Goal: Ask a question: Seek information or help from site administrators or community

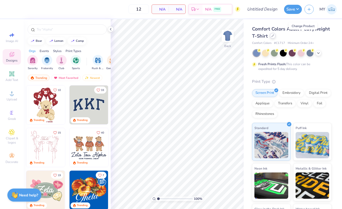
click at [276, 35] on div at bounding box center [273, 36] width 6 height 6
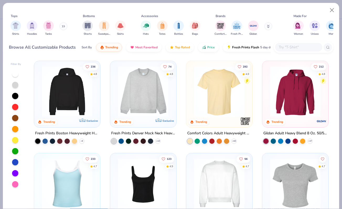
click at [70, 92] on img at bounding box center [67, 91] width 56 height 50
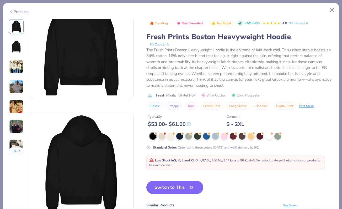
scroll to position [31, 0]
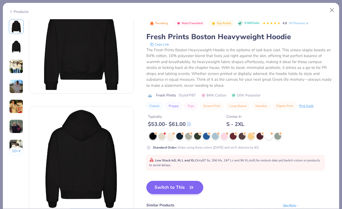
click at [183, 186] on button "Switch to This" at bounding box center [174, 187] width 57 height 13
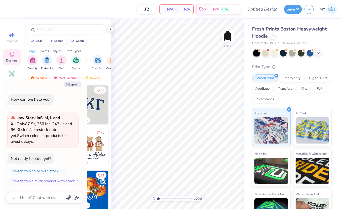
click at [148, 8] on input "12" at bounding box center [146, 8] width 20 height 9
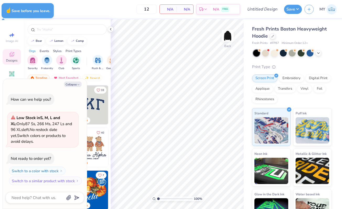
type textarea "x"
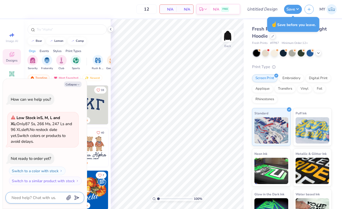
click at [43, 198] on textarea at bounding box center [37, 197] width 53 height 7
type textarea "t"
type textarea "x"
type textarea "th"
type textarea "x"
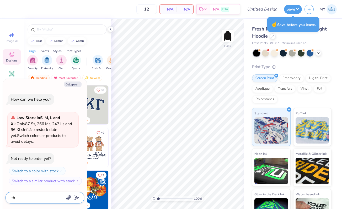
type textarea "the"
type textarea "x"
type textarea "the"
type textarea "x"
type textarea "the m"
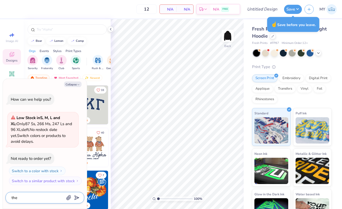
type textarea "x"
type textarea "the mi"
type textarea "x"
type textarea "the min"
type textarea "x"
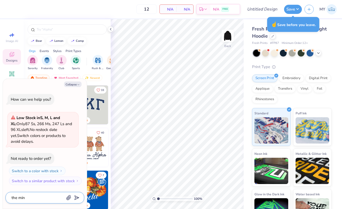
type textarea "the mini"
type textarea "x"
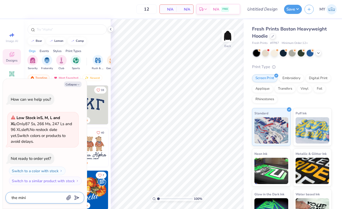
type textarea "the min"
type textarea "x"
type textarea "the mi"
type textarea "x"
type textarea "the m"
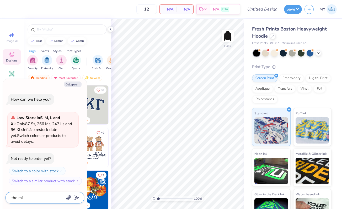
type textarea "x"
type textarea "the"
type textarea "x"
type textarea "the"
type textarea "x"
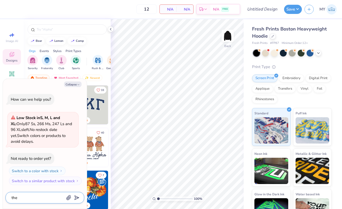
type textarea "th"
type textarea "x"
type textarea "t"
type textarea "x"
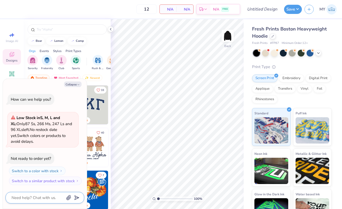
type textarea "i"
type textarea "x"
type textarea "is"
type textarea "x"
type textarea "is"
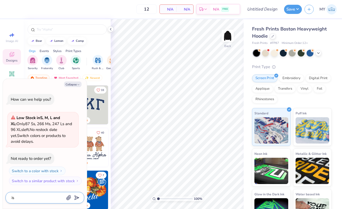
type textarea "x"
type textarea "is t"
type textarea "x"
type textarea "is th"
type textarea "x"
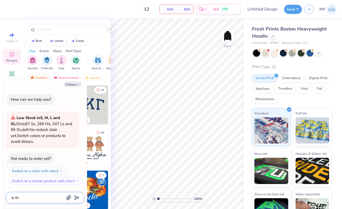
type textarea "is the"
type textarea "x"
type textarea "is the"
type textarea "x"
type textarea "is the m"
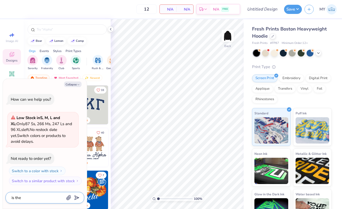
type textarea "x"
type textarea "is the mi"
type textarea "x"
type textarea "is the min"
type textarea "x"
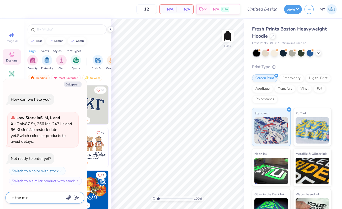
type textarea "is the mini"
type textarea "x"
type textarea "is the minim"
type textarea "x"
type textarea "is the minimu"
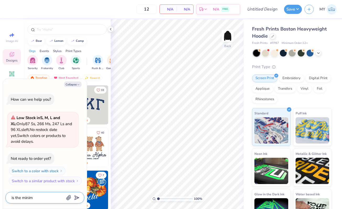
type textarea "x"
type textarea "is the minimum"
type textarea "x"
type textarea "is the minimum"
type textarea "x"
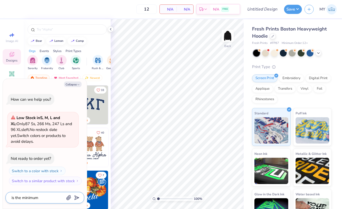
type textarea "is the minimum o"
type textarea "x"
type textarea "is the minimum or"
type textarea "x"
type textarea "is the minimum ord"
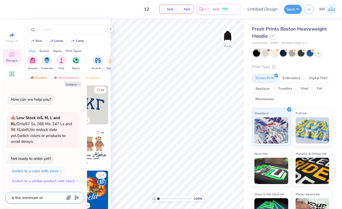
type textarea "x"
type textarea "is the minimum orde"
type textarea "x"
type textarea "is the minimum order"
type textarea "x"
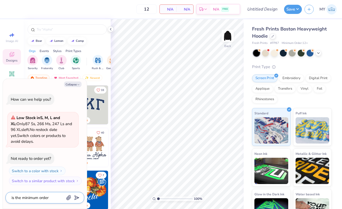
type textarea "is the minimum order"
type textarea "x"
type textarea "is the minimum order q"
type textarea "x"
type textarea "is the minimum order qu"
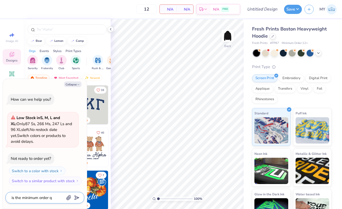
type textarea "x"
type textarea "is the minimum order qua"
type textarea "x"
type textarea "is the minimum order quan"
type textarea "x"
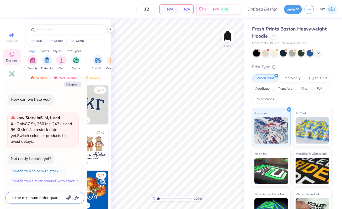
type textarea "is the minimum order quant"
type textarea "x"
type textarea "is the minimum order quanti"
type textarea "x"
type textarea "is the minimum order quantit"
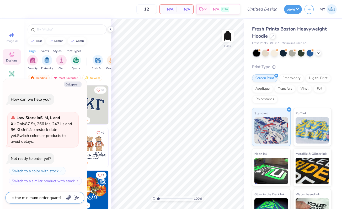
type textarea "x"
type textarea "is the minimum order quantity"
type textarea "x"
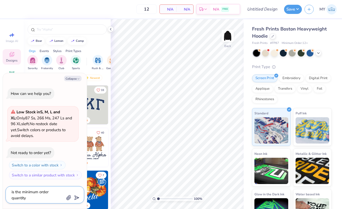
type textarea "is the minimum order quantity"
type textarea "x"
type textarea "is the minimum order quantity f"
type textarea "x"
type textarea "is the minimum order quantity fo"
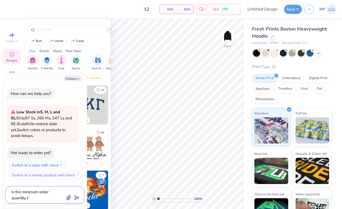
type textarea "x"
type textarea "is the minimum order quantity for"
type textarea "x"
type textarea "is the minimum order quantity for"
type textarea "x"
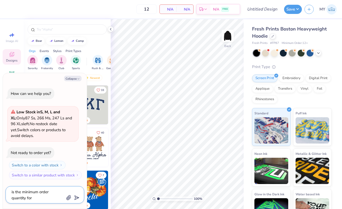
type textarea "is the minimum order quantity for s"
type textarea "x"
type textarea "is the minimum order quantity for sc"
type textarea "x"
type textarea "is the minimum order quantity for scr"
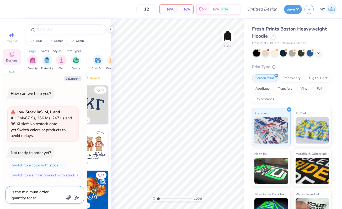
type textarea "x"
type textarea "is the minimum order quantity for scre"
type textarea "x"
type textarea "is the minimum order quantity for scree"
type textarea "x"
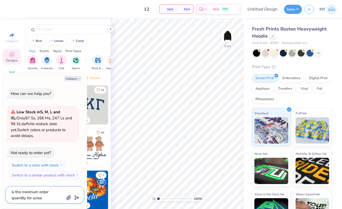
type textarea "is the minimum order quantity for screen"
type textarea "x"
type textarea "is the minimum order quantity for screen"
type textarea "x"
type textarea "is the minimum order quantity for screen p"
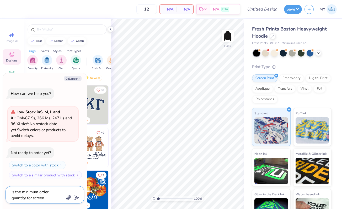
type textarea "x"
type textarea "is the minimum order quantity for screen pr"
type textarea "x"
type textarea "is the minimum order quantity for screen pri"
type textarea "x"
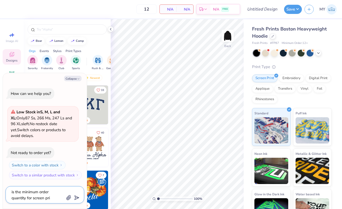
type textarea "is the minimum order quantity for screen prin"
type textarea "x"
type textarea "is the minimum order quantity for screen print"
type textarea "x"
type textarea "is the minimum order quantity for screen printe"
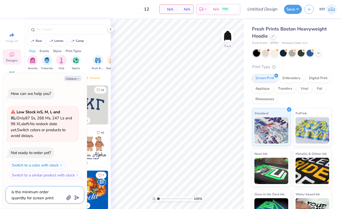
type textarea "x"
type textarea "is the minimum order quantity for screen printed"
type textarea "x"
type textarea "is the minimum order quantity for screen printed"
type textarea "x"
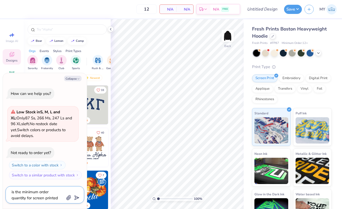
type textarea "is the minimum order quantity for screen printed h"
type textarea "x"
type textarea "is the minimum order quantity for screen printed ho"
type textarea "x"
type textarea "is the minimum order quantity for screen printed hoo"
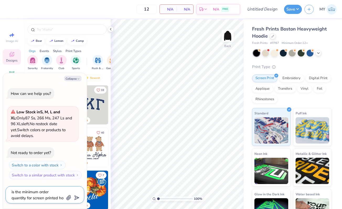
type textarea "x"
type textarea "is the minimum order quantity for screen printed hood"
type textarea "x"
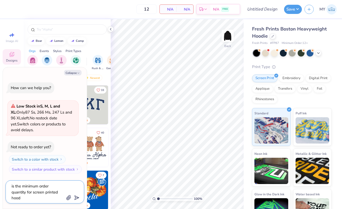
type textarea "is the minimum order quantity for screen printed hoodi"
type textarea "x"
type textarea "is the minimum order quantity for screen printed hoodie"
type textarea "x"
type textarea "is the minimum order quantity for screen printed hoodies"
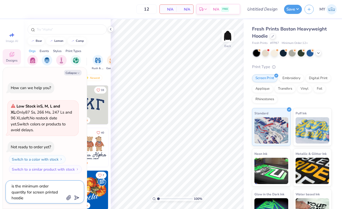
type textarea "x"
type textarea "is the minimum order quantity for screen printed hoodies"
type textarea "x"
type textarea "is the minimum order quantity for screen printed hoodies 1"
type textarea "x"
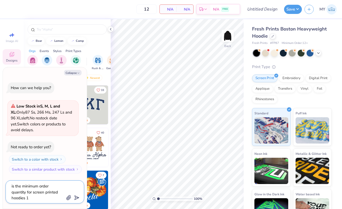
type textarea "is the minimum order quantity for screen printed hoodies 12"
type textarea "x"
type textarea "is the minimum order quantity for screen printed hoodies 12?"
type textarea "x"
type textarea "is the minimum order quantity for screen printed hoodies 12?"
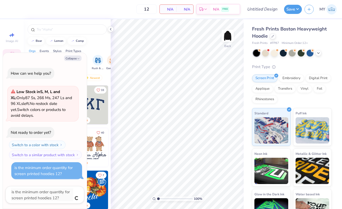
type textarea "x"
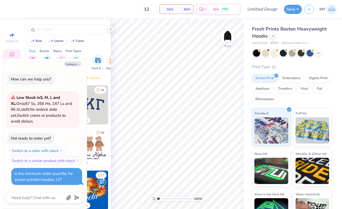
click at [67, 137] on div "Not ready to order yet? Switch to a color with stock Switch to a similar produc…" at bounding box center [43, 149] width 71 height 32
drag, startPoint x: 76, startPoint y: 148, endPoint x: 77, endPoint y: 139, distance: 9.4
click at [77, 139] on div "Not ready to order yet? Switch to a color with stock Switch to a similar produc…" at bounding box center [43, 149] width 71 height 32
click at [77, 148] on div "Switch to a color with stock Switch to a similar product with stock" at bounding box center [43, 155] width 71 height 18
click at [44, 81] on div "How can we help you?" at bounding box center [31, 78] width 40 height 5
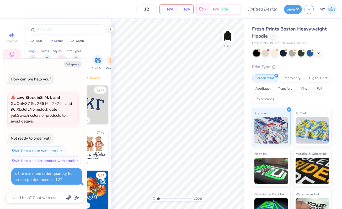
drag, startPoint x: 74, startPoint y: 154, endPoint x: 73, endPoint y: 135, distance: 19.4
click at [73, 135] on div "Not ready to order yet? Switch to a color with stock Switch to a similar produc…" at bounding box center [43, 149] width 71 height 32
click at [73, 136] on div "Not ready to order yet? Switch to a color with stock Switch to a similar produc…" at bounding box center [43, 149] width 71 height 32
click at [54, 199] on textarea at bounding box center [37, 197] width 53 height 7
click at [70, 129] on div "Low Stock in S, M, L and XL : Only 87 Ss, 266 Ms, 247 Ls and 96 XLs left. No re…" at bounding box center [43, 111] width 71 height 38
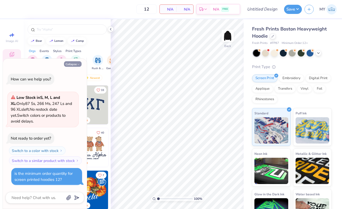
click at [72, 65] on button "Collapse" at bounding box center [73, 64] width 18 height 6
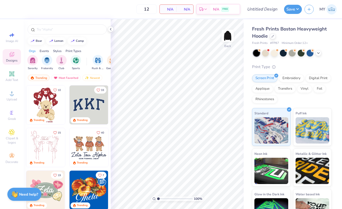
click at [34, 191] on div "Need help? Chat with us." at bounding box center [24, 193] width 34 height 13
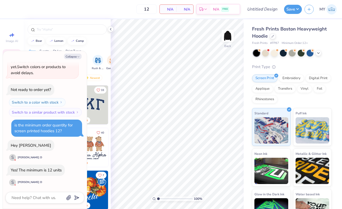
scroll to position [41, 0]
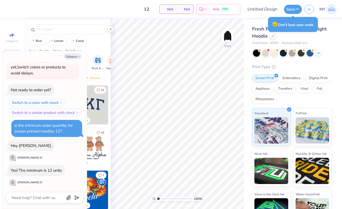
click at [39, 168] on div "Yes! The minimum is 12 units" at bounding box center [36, 169] width 51 height 5
click at [78, 56] on icon "button" at bounding box center [78, 56] width 3 height 3
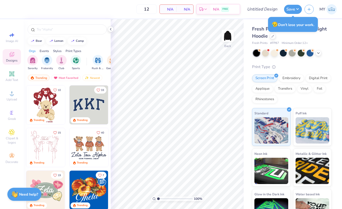
click at [22, 192] on strong "Need help?" at bounding box center [28, 194] width 19 height 5
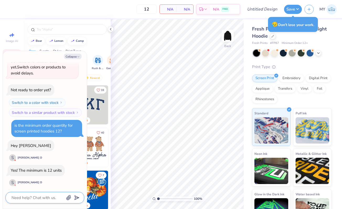
click at [35, 196] on textarea at bounding box center [37, 197] width 53 height 7
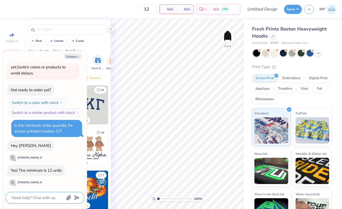
scroll to position [35, 0]
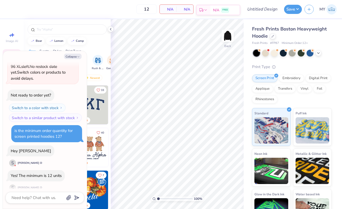
type textarea "x"
